Goal: Find specific page/section: Find specific page/section

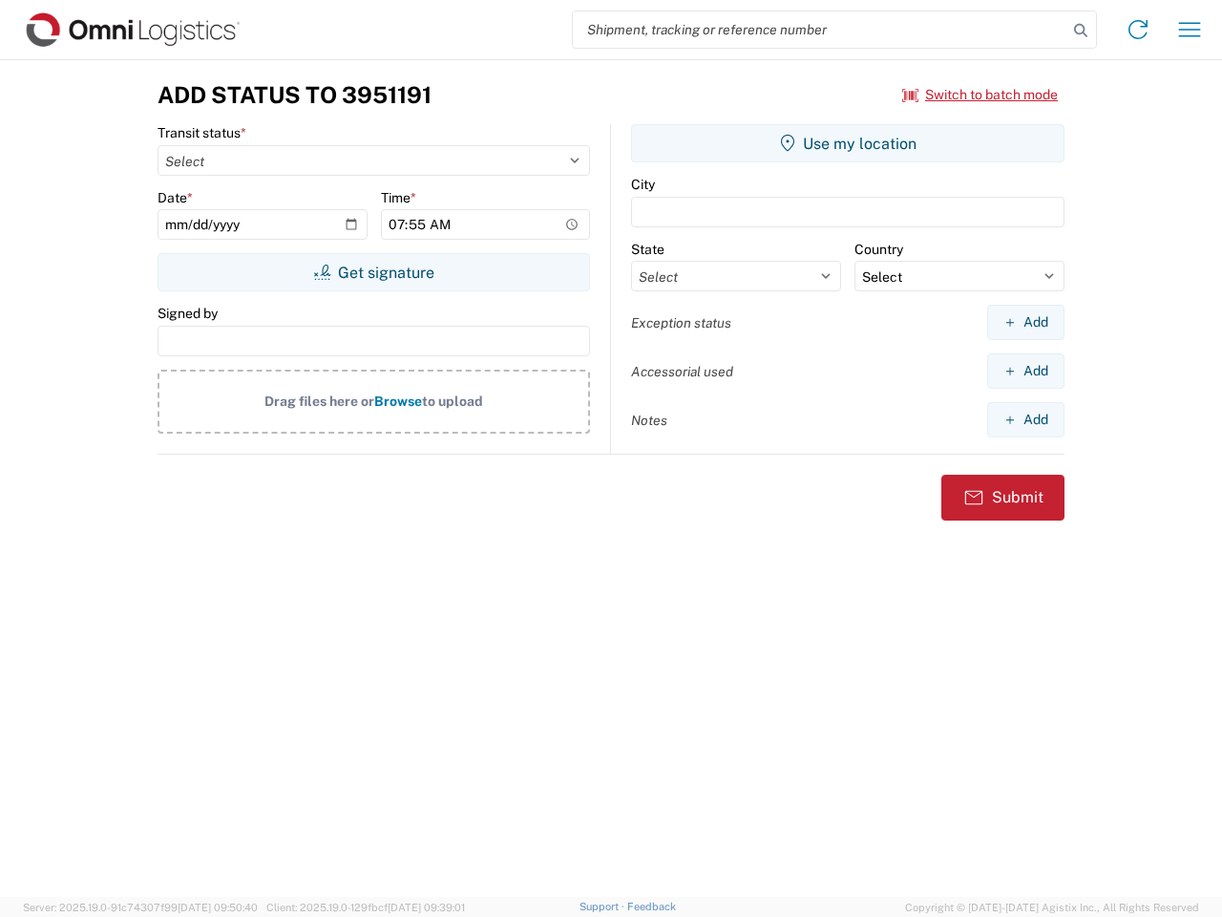
click at [820, 30] on input "search" at bounding box center [820, 29] width 495 height 36
click at [1081, 31] on icon at bounding box center [1080, 30] width 27 height 27
click at [1138, 30] on icon at bounding box center [1138, 29] width 31 height 31
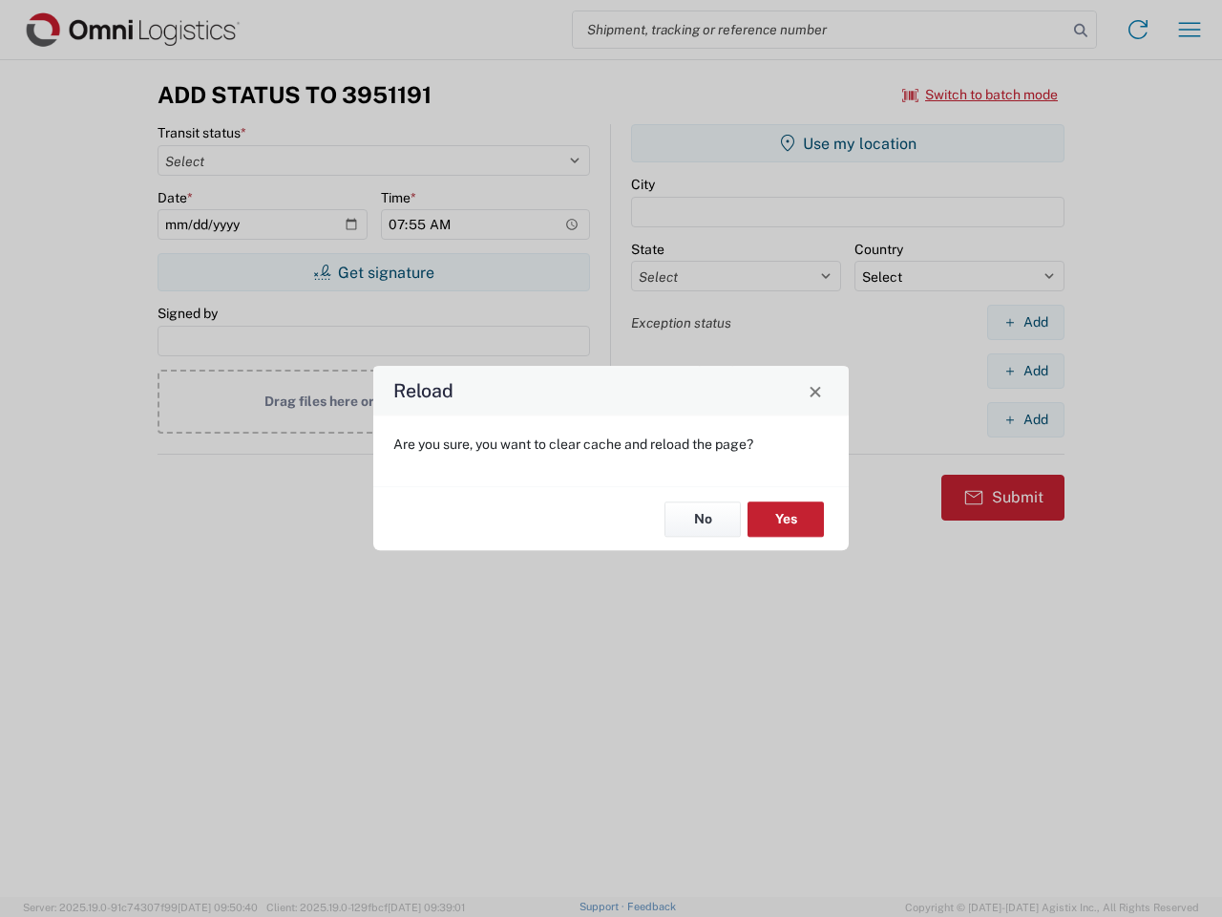
click at [981, 95] on div "Reload Are you sure, you want to clear cache and reload the page? No Yes" at bounding box center [611, 458] width 1222 height 917
click at [373, 272] on div "Reload Are you sure, you want to clear cache and reload the page? No Yes" at bounding box center [611, 458] width 1222 height 917
click at [848, 143] on div "Reload Are you sure, you want to clear cache and reload the page? No Yes" at bounding box center [611, 458] width 1222 height 917
click at [1025, 322] on div "Reload Are you sure, you want to clear cache and reload the page? No Yes" at bounding box center [611, 458] width 1222 height 917
click at [1025, 370] on div "Reload Are you sure, you want to clear cache and reload the page? No Yes" at bounding box center [611, 458] width 1222 height 917
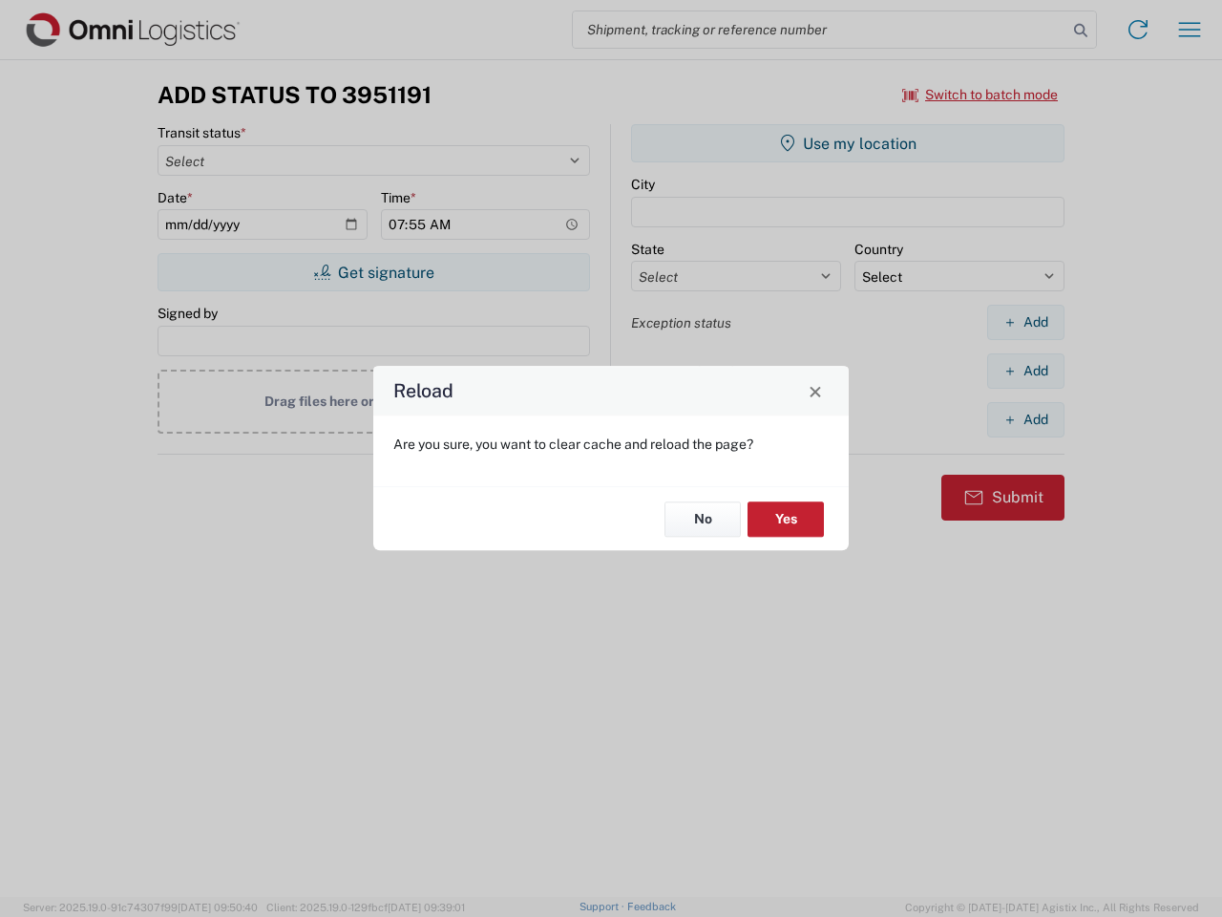
click at [1025, 419] on div "Reload Are you sure, you want to clear cache and reload the page? No Yes" at bounding box center [611, 458] width 1222 height 917
